Goal: Use online tool/utility: Utilize a website feature to perform a specific function

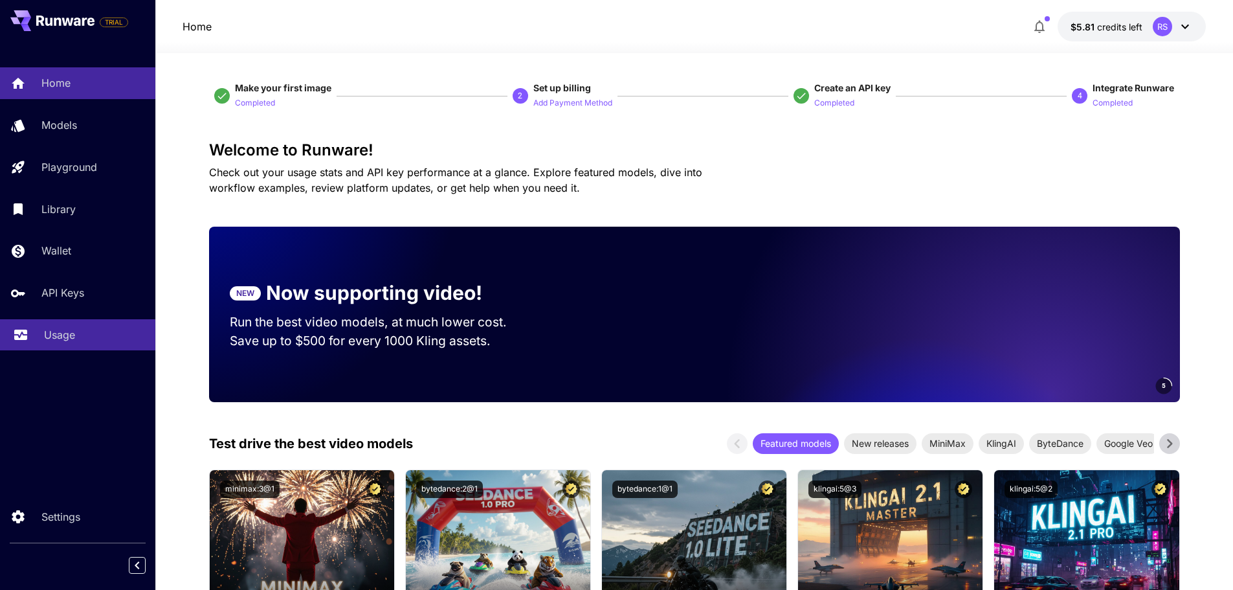
click at [71, 333] on p "Usage" at bounding box center [59, 335] width 31 height 16
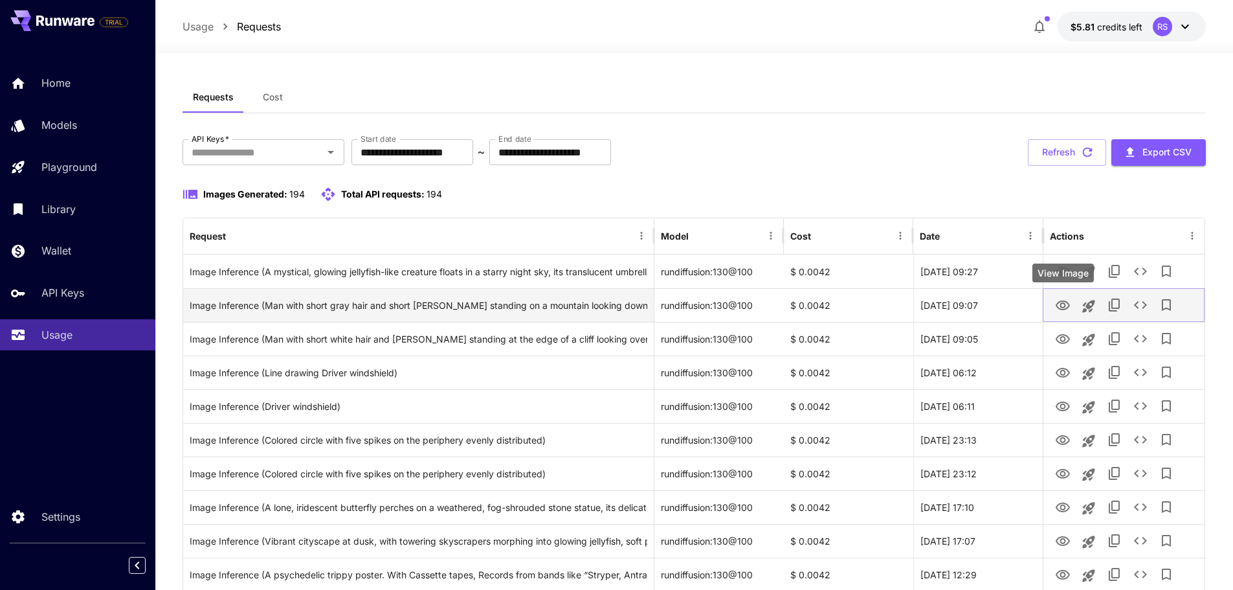
click at [1062, 308] on icon "View Image" at bounding box center [1063, 305] width 14 height 10
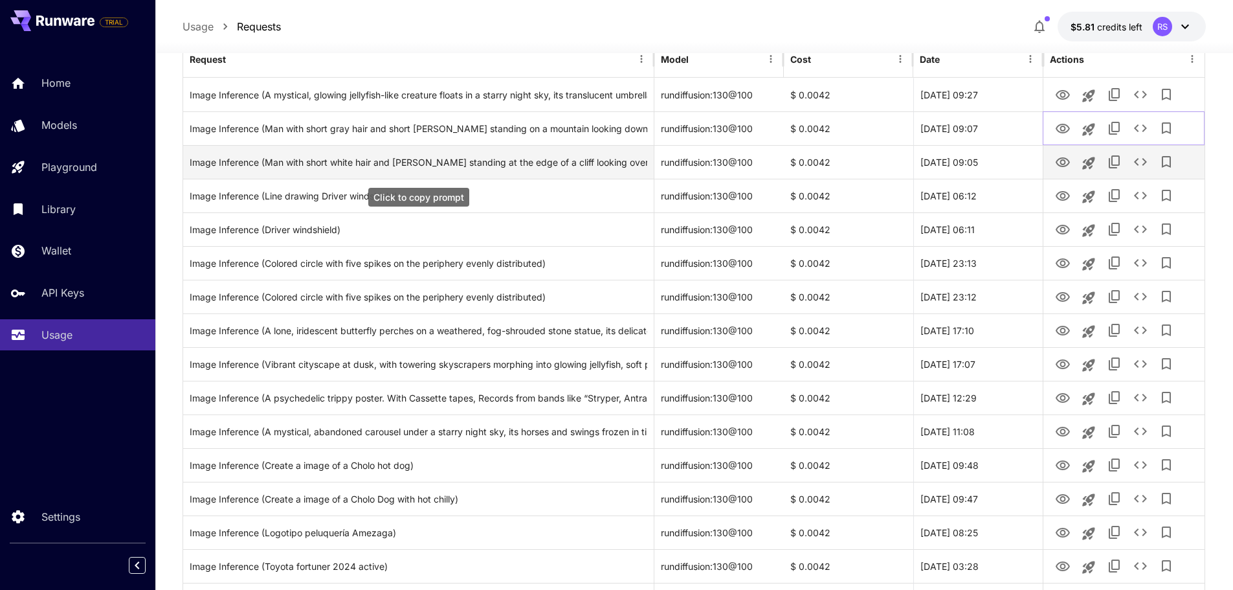
scroll to position [194, 0]
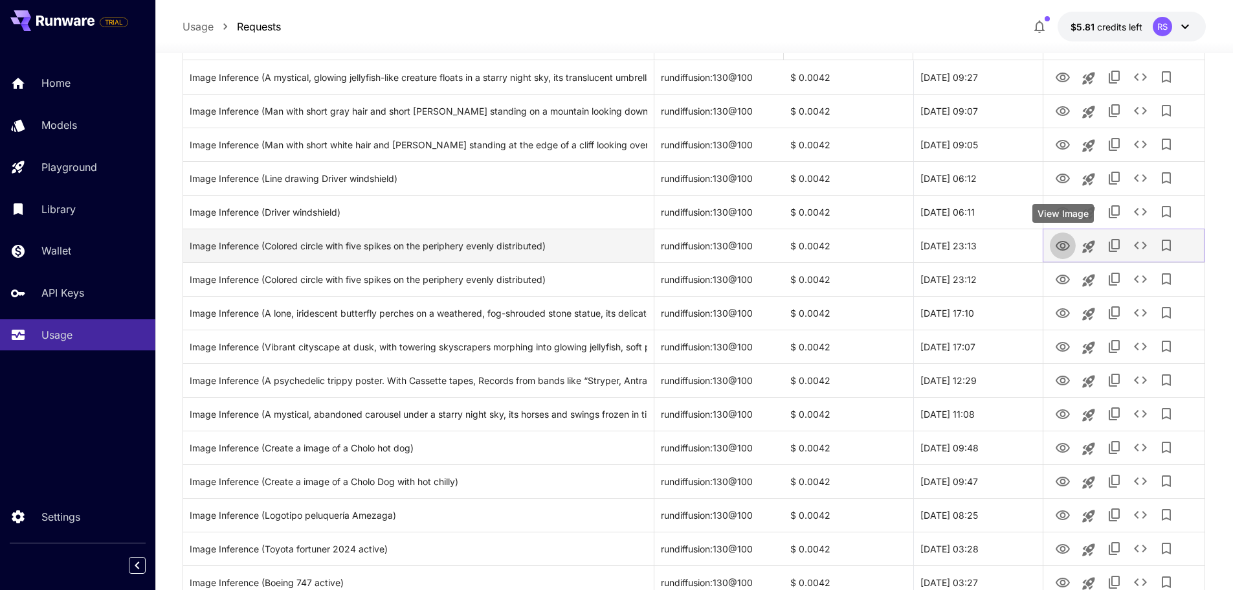
click at [1060, 241] on icon "View Image" at bounding box center [1063, 246] width 16 height 16
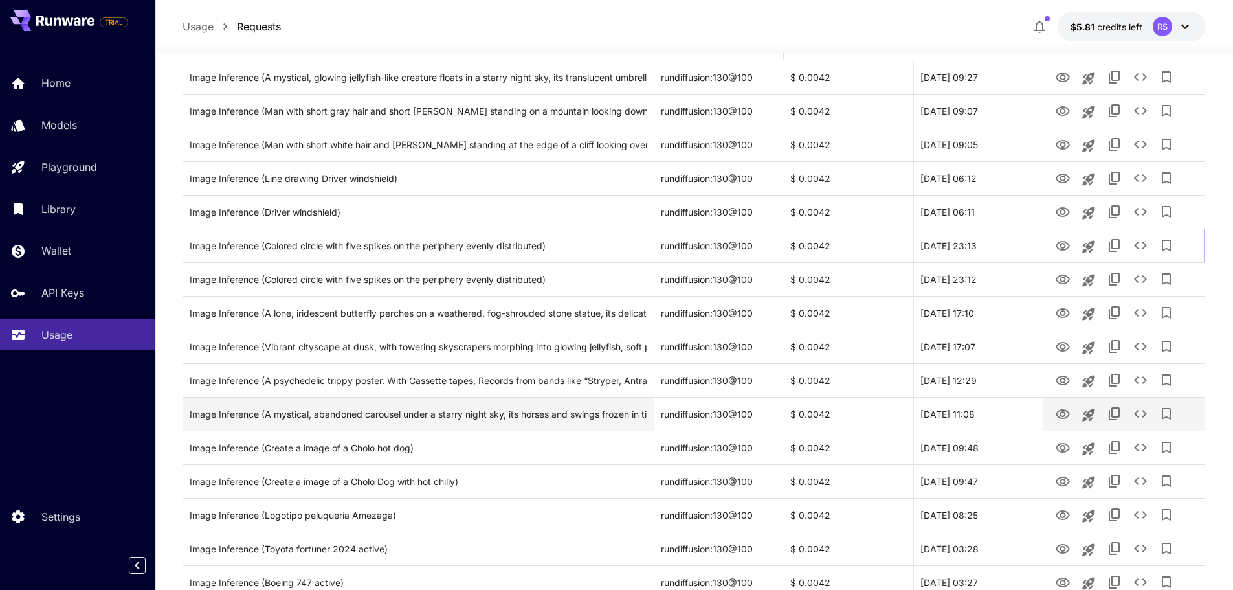
scroll to position [453, 0]
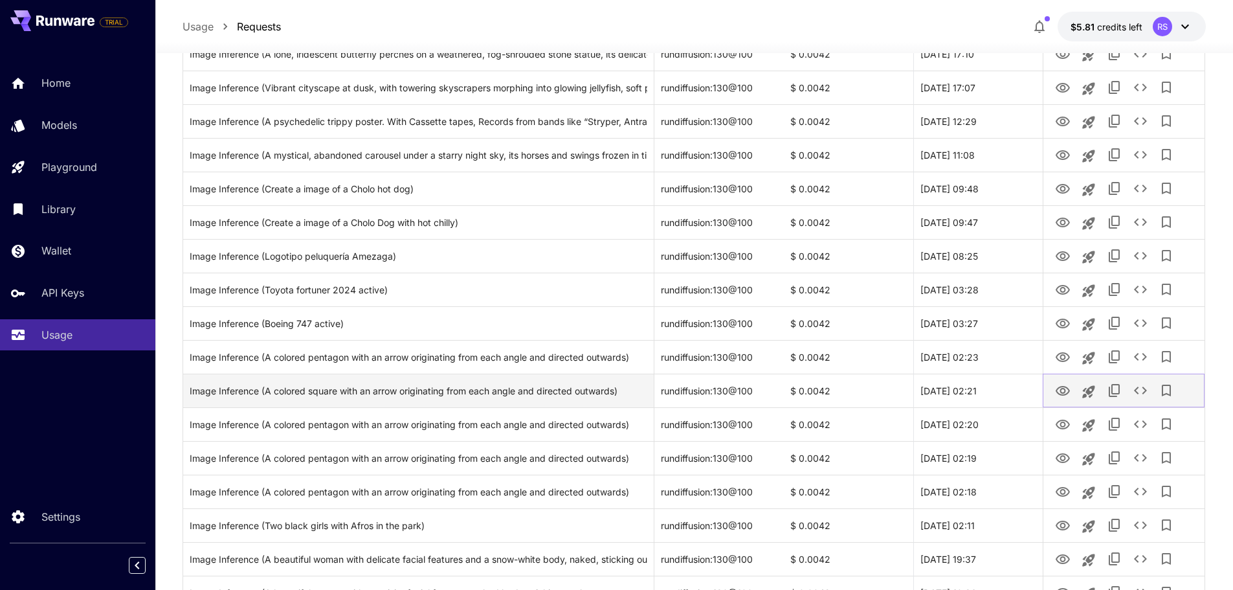
click at [1062, 389] on icon "View Image" at bounding box center [1063, 391] width 14 height 10
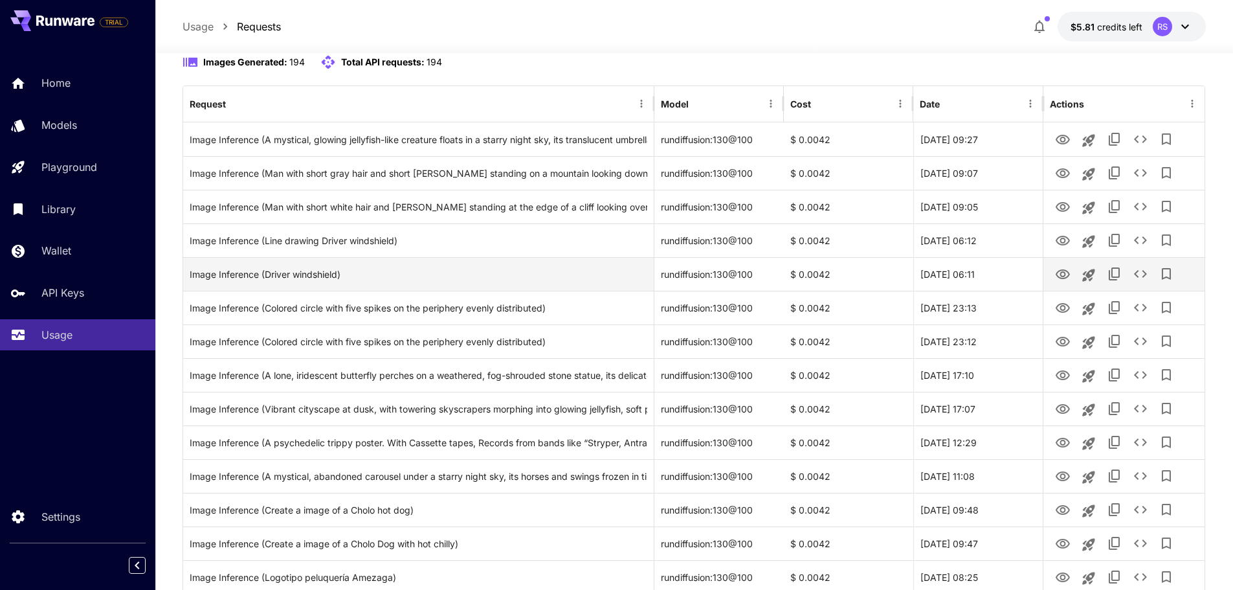
scroll to position [0, 0]
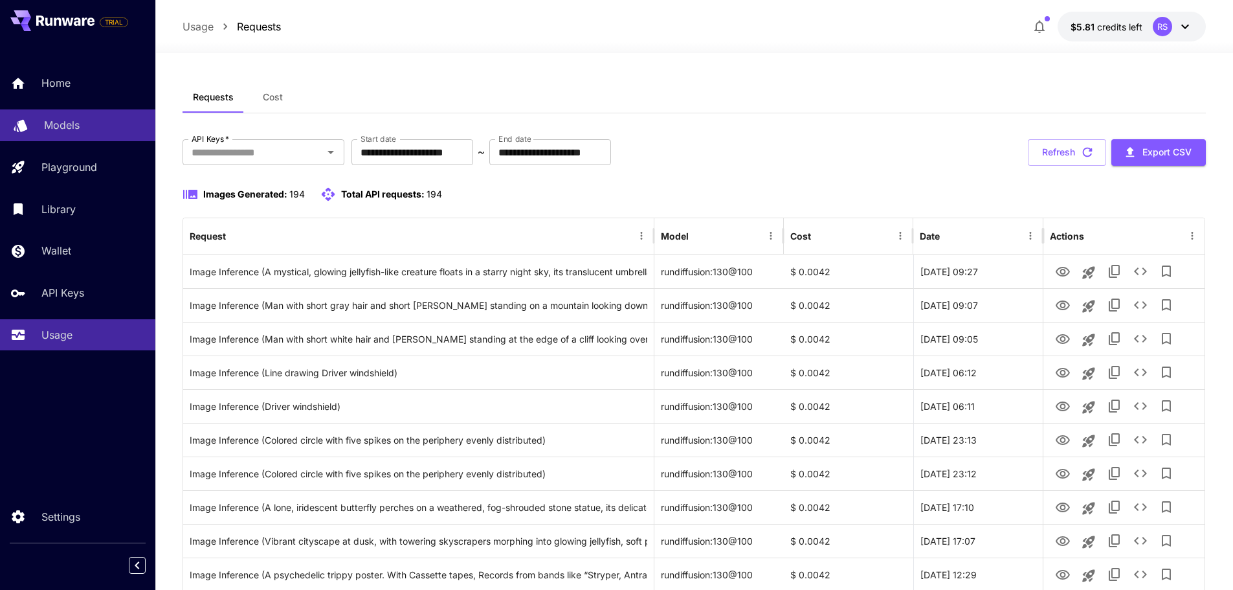
click at [83, 124] on div "Models" at bounding box center [94, 125] width 101 height 16
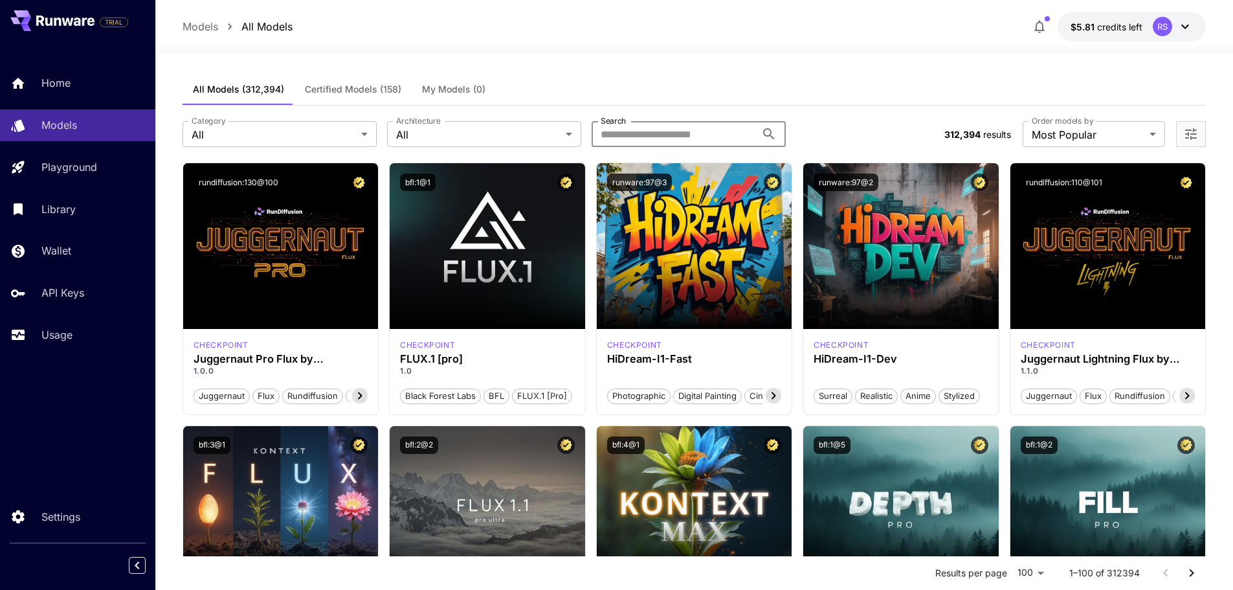
click at [661, 132] on input "Search" at bounding box center [674, 134] width 164 height 26
type input "****"
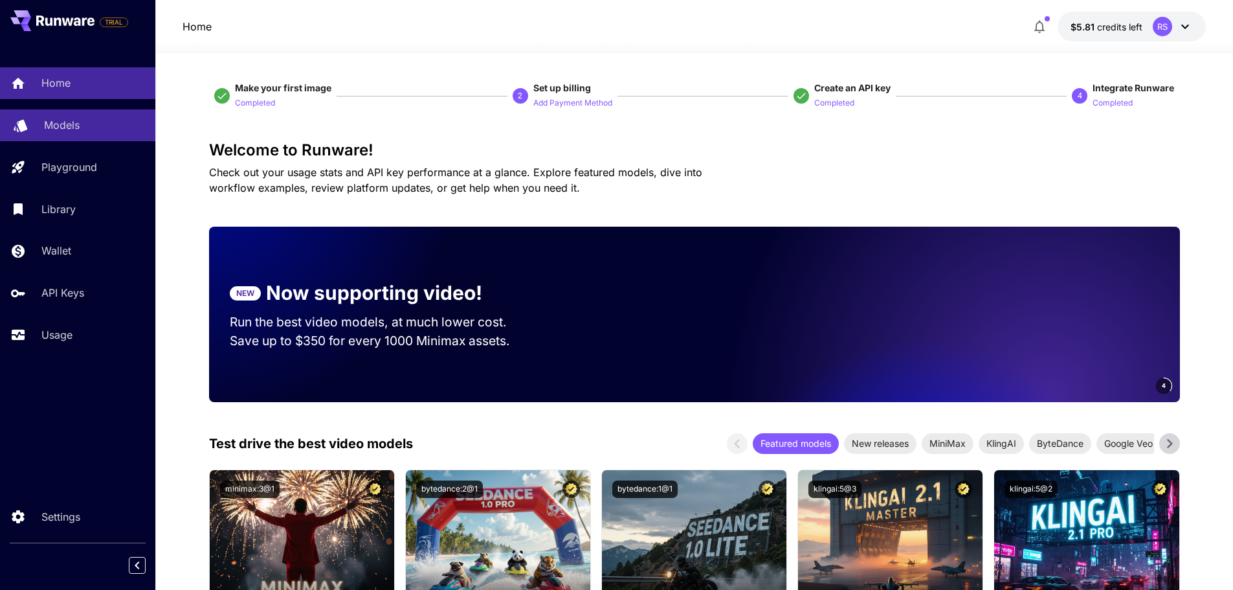
click at [77, 133] on link "Models" at bounding box center [77, 125] width 155 height 32
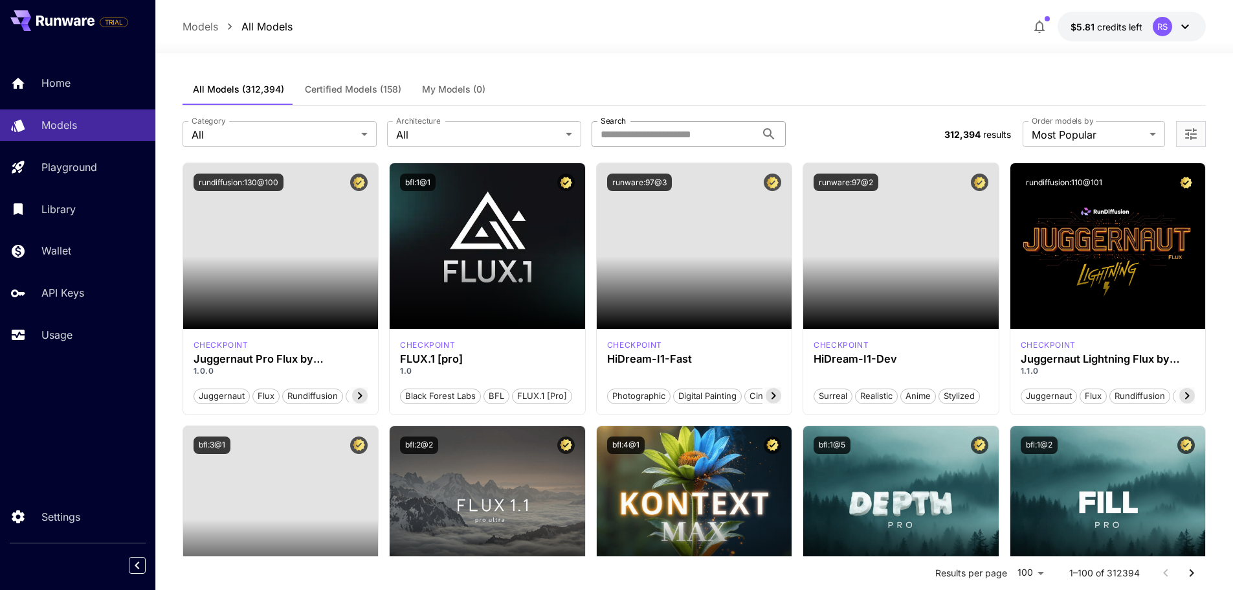
click at [660, 146] on input "Search" at bounding box center [674, 134] width 164 height 26
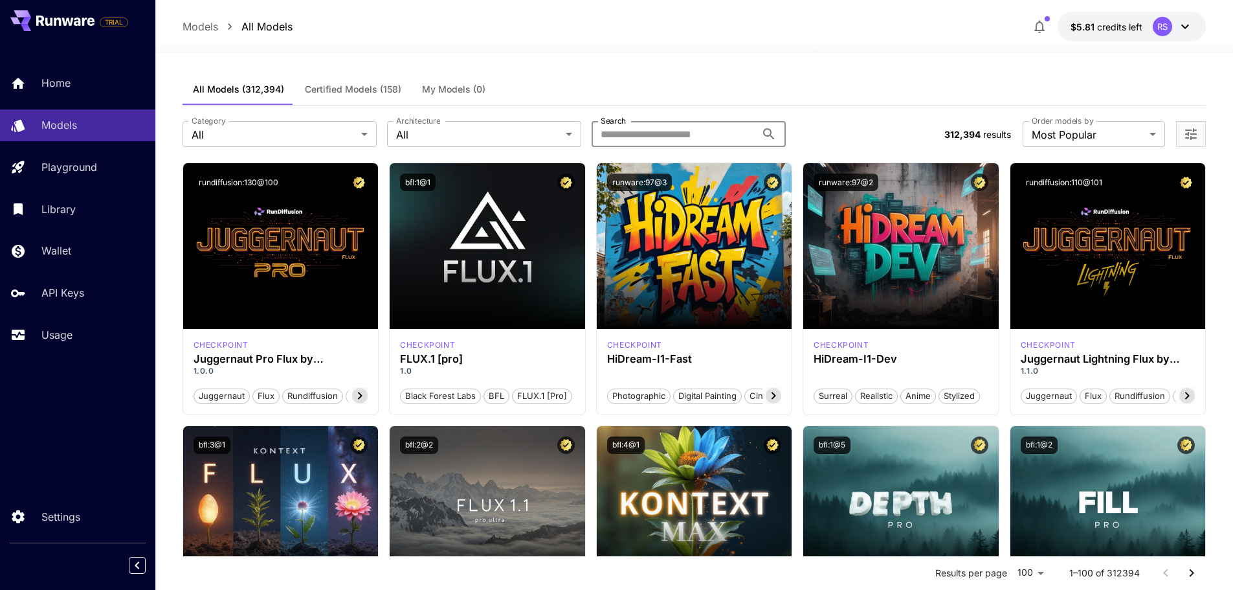
paste input "*****"
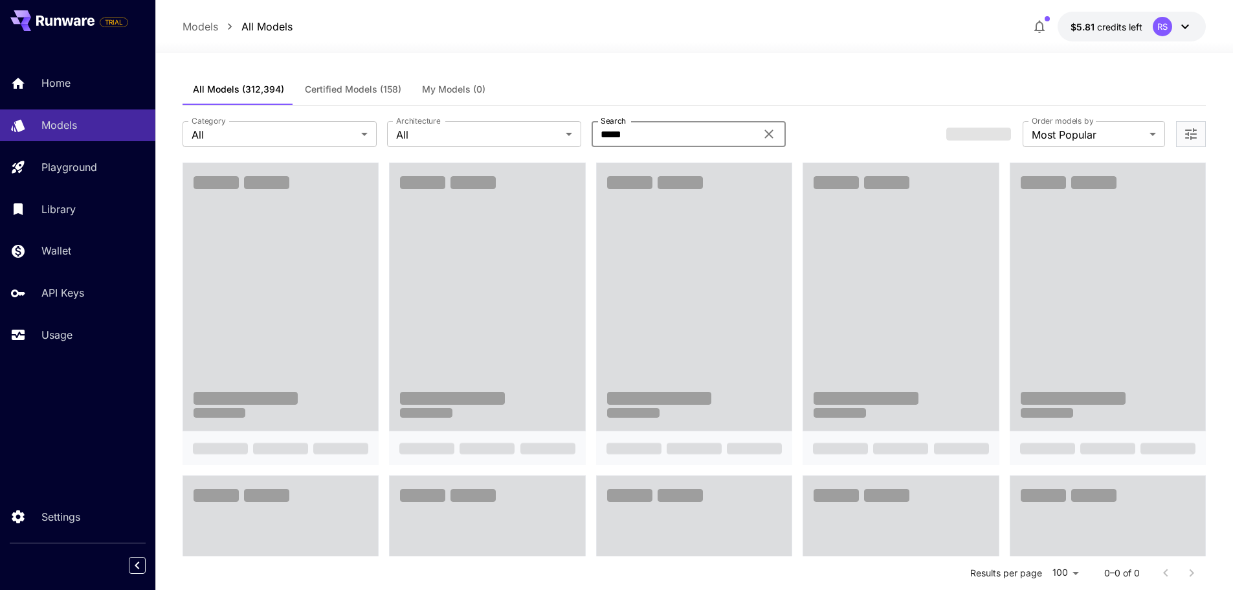
type input "*****"
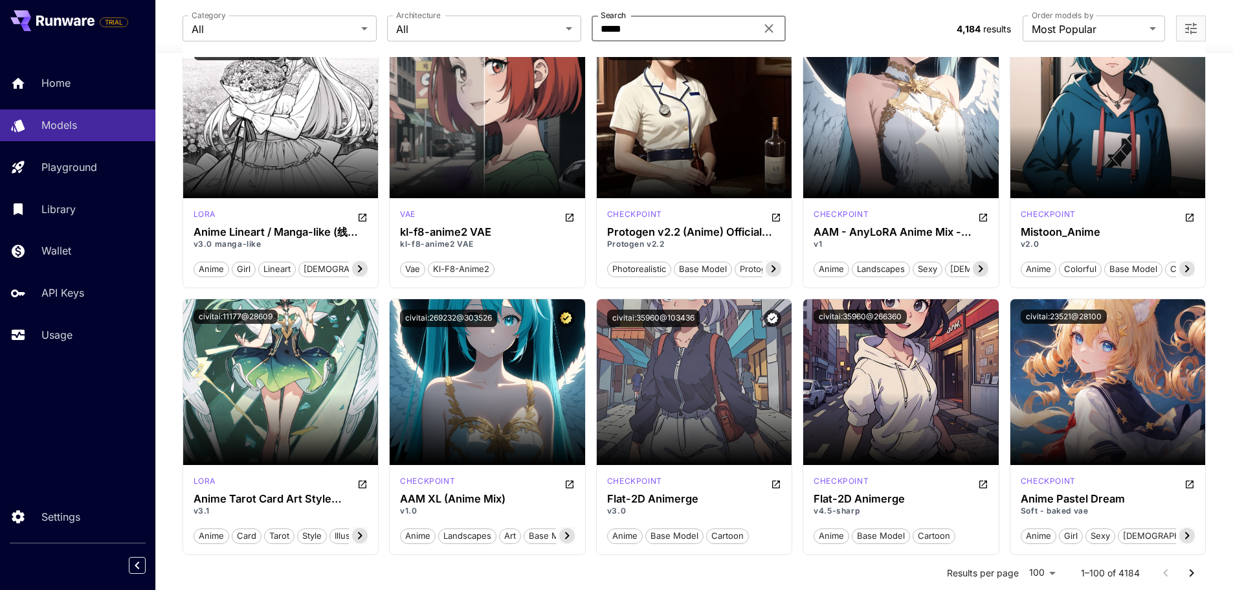
scroll to position [129, 0]
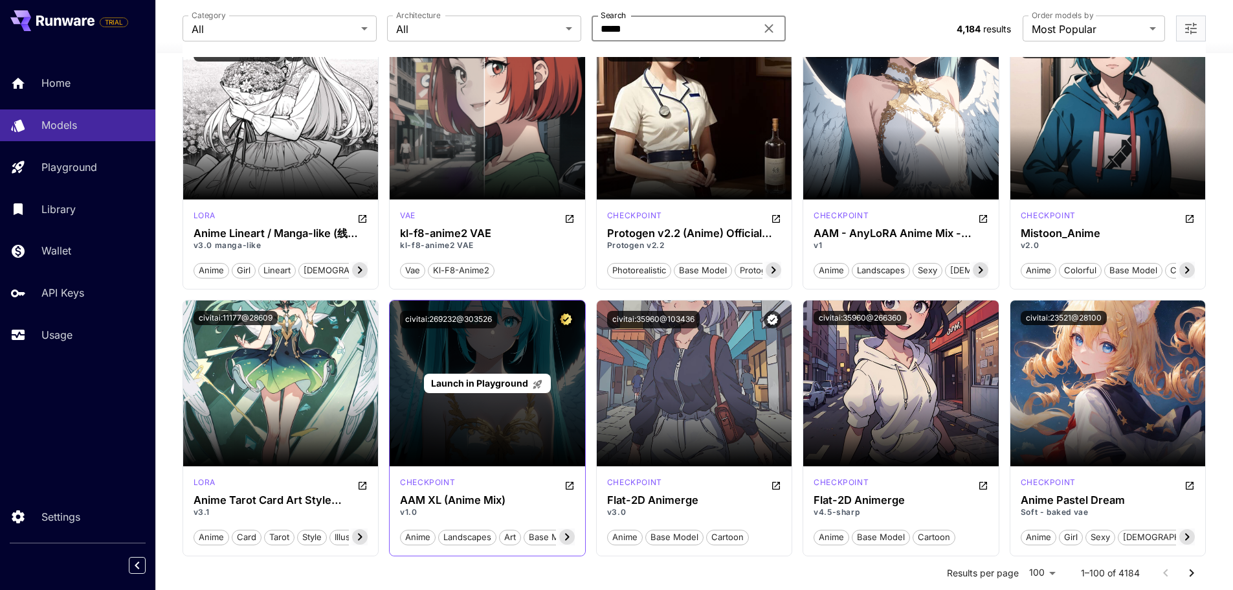
click at [502, 387] on span "Launch in Playground" at bounding box center [479, 382] width 97 height 11
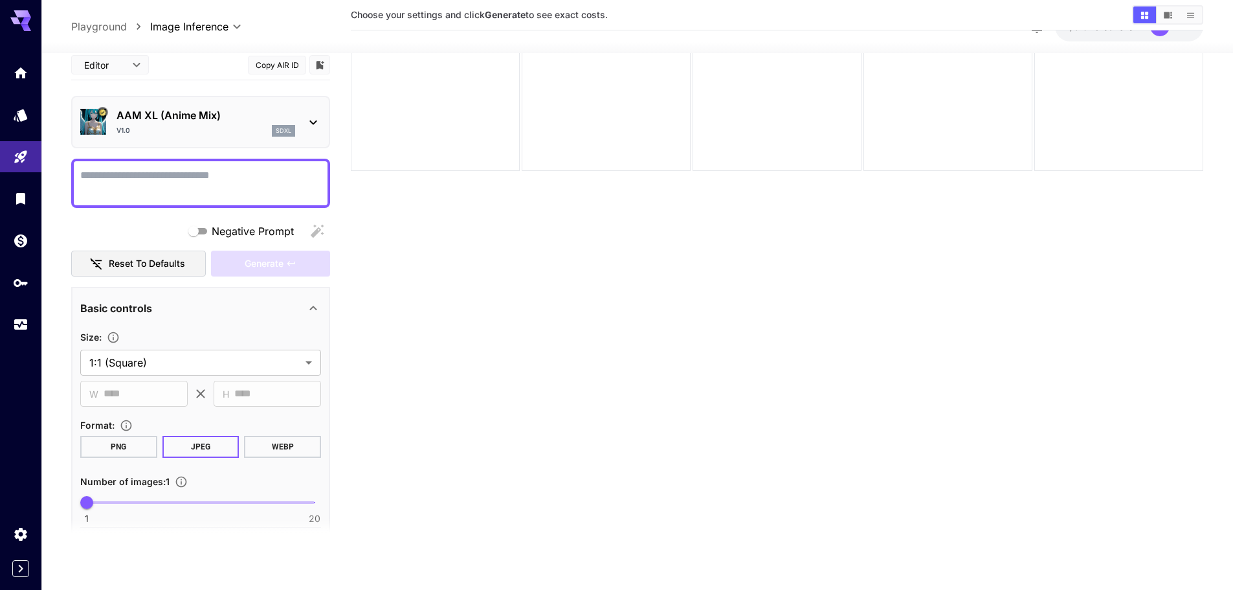
click at [159, 172] on textarea "Negative Prompt" at bounding box center [200, 182] width 241 height 31
click at [268, 264] on span "Generate" at bounding box center [264, 263] width 39 height 16
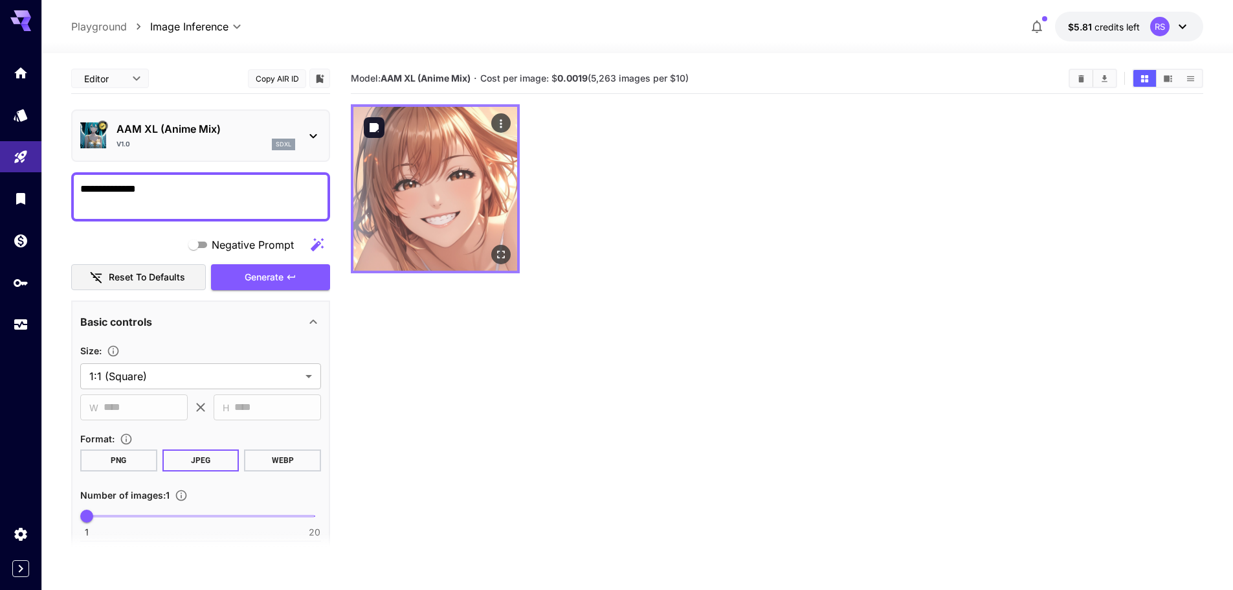
click at [453, 213] on img at bounding box center [436, 189] width 164 height 164
click at [493, 250] on button "Open in fullscreen" at bounding box center [500, 254] width 19 height 19
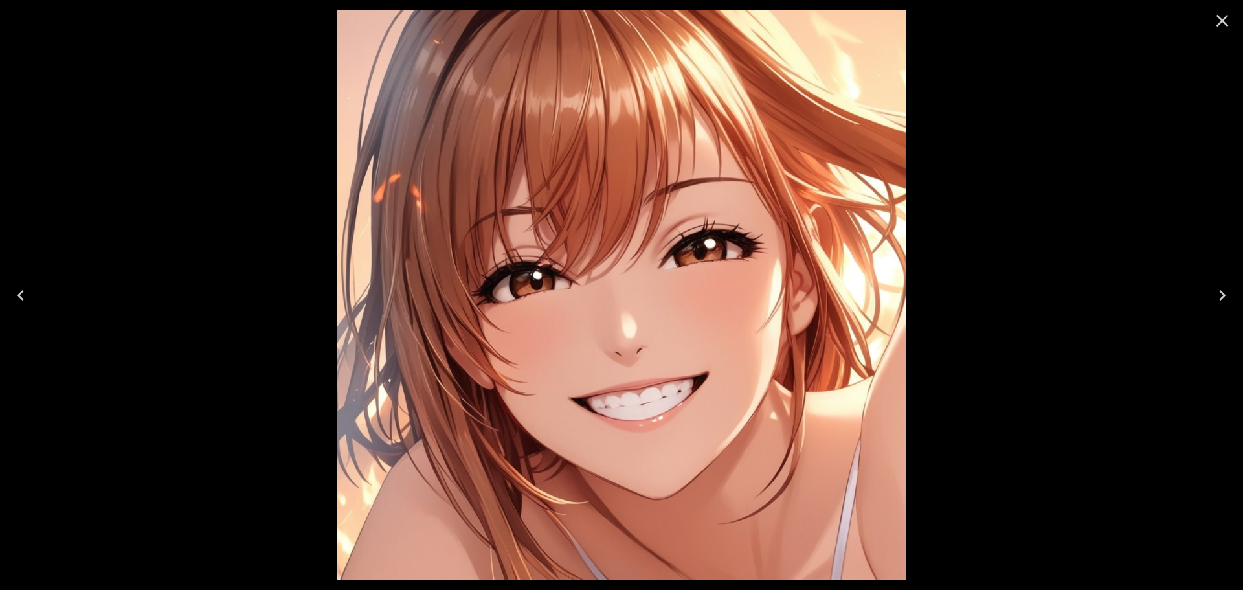
click at [1222, 23] on icon "Close" at bounding box center [1222, 20] width 21 height 21
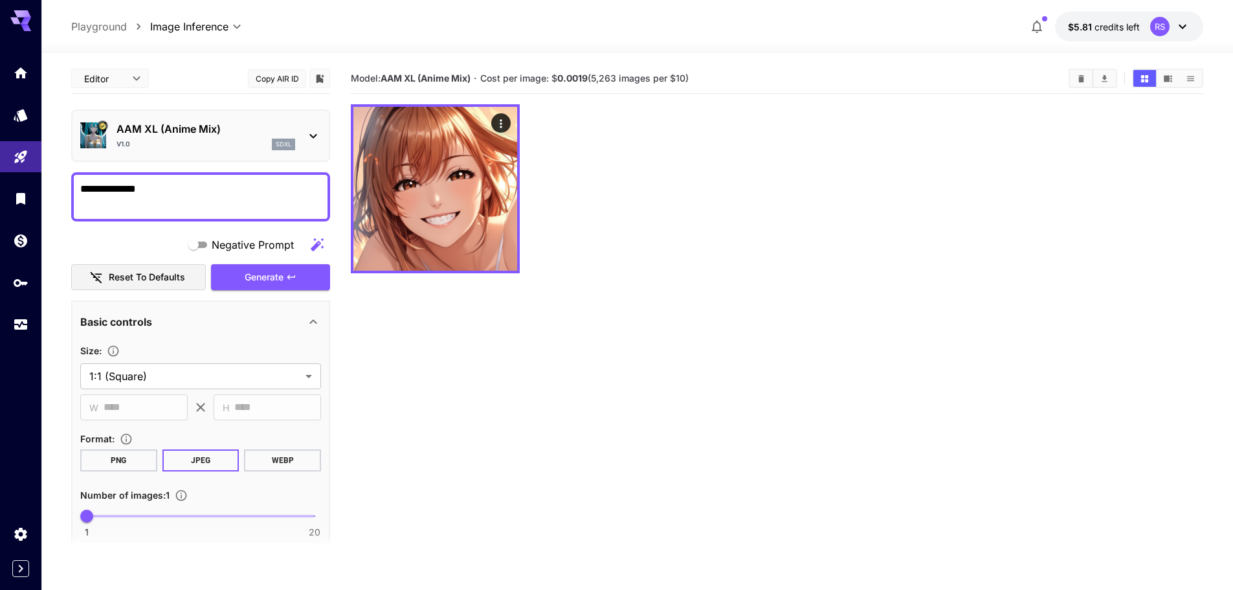
drag, startPoint x: 150, startPoint y: 194, endPoint x: 58, endPoint y: 192, distance: 92.0
click at [58, 192] on section "**********" at bounding box center [637, 372] width 1192 height 639
type textarea "*****"
click at [274, 278] on span "Generate" at bounding box center [264, 277] width 39 height 16
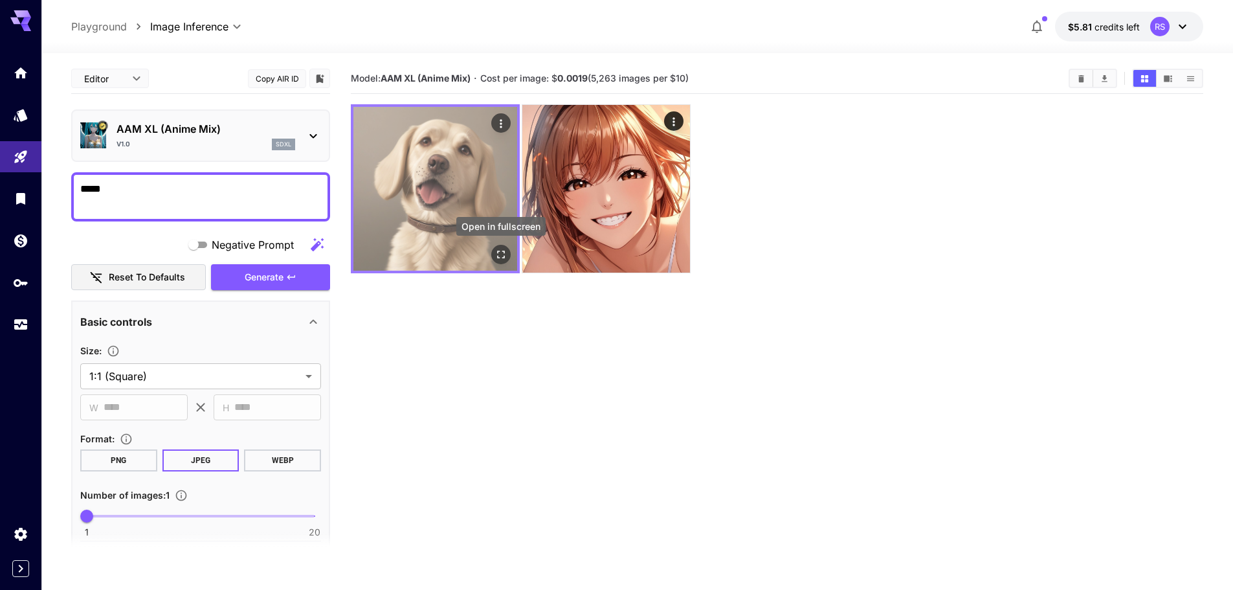
click at [497, 251] on icon "Open in fullscreen" at bounding box center [501, 255] width 8 height 8
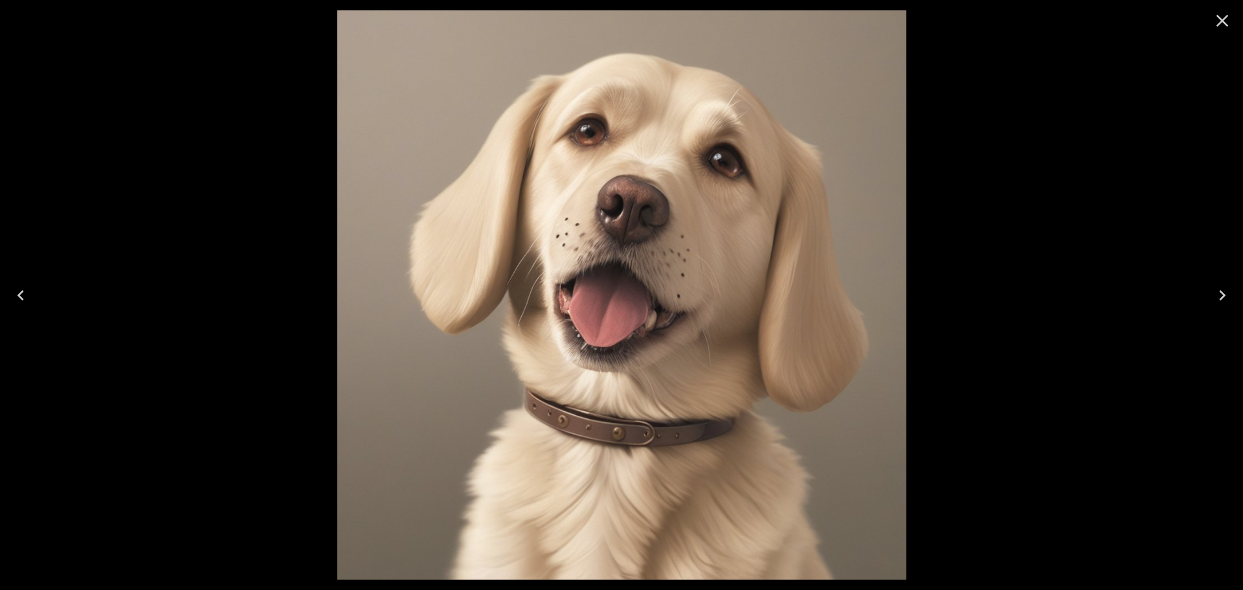
click at [1217, 19] on icon "Close" at bounding box center [1222, 20] width 21 height 21
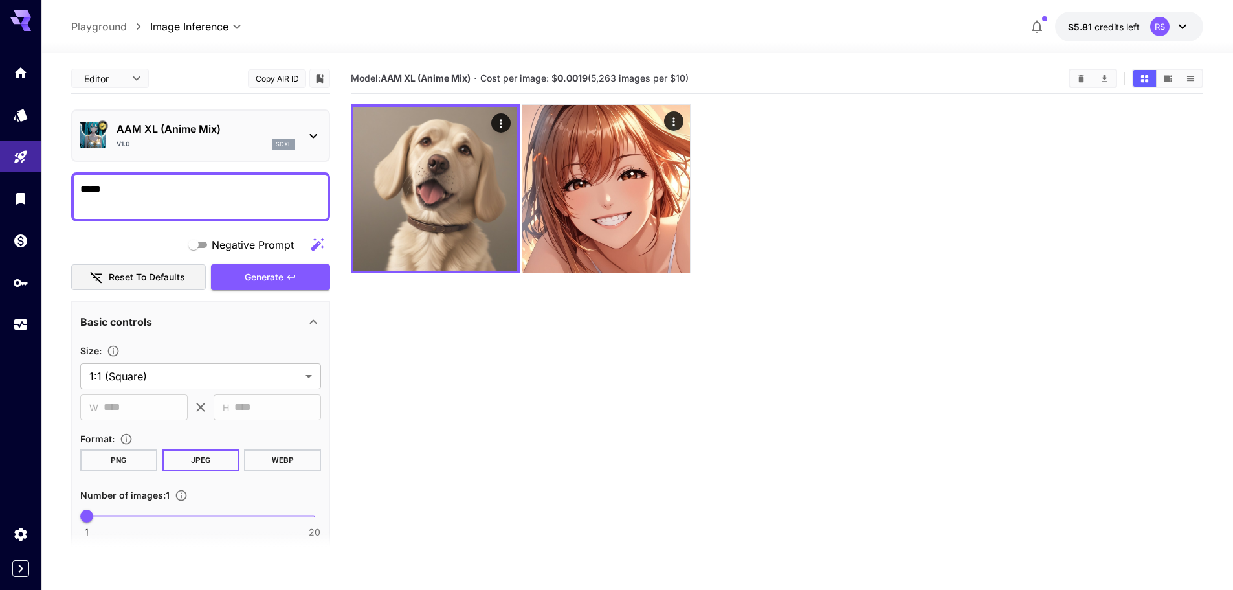
drag, startPoint x: 255, startPoint y: 229, endPoint x: 256, endPoint y: 205, distance: 24.6
